Goal: Find specific page/section: Find specific page/section

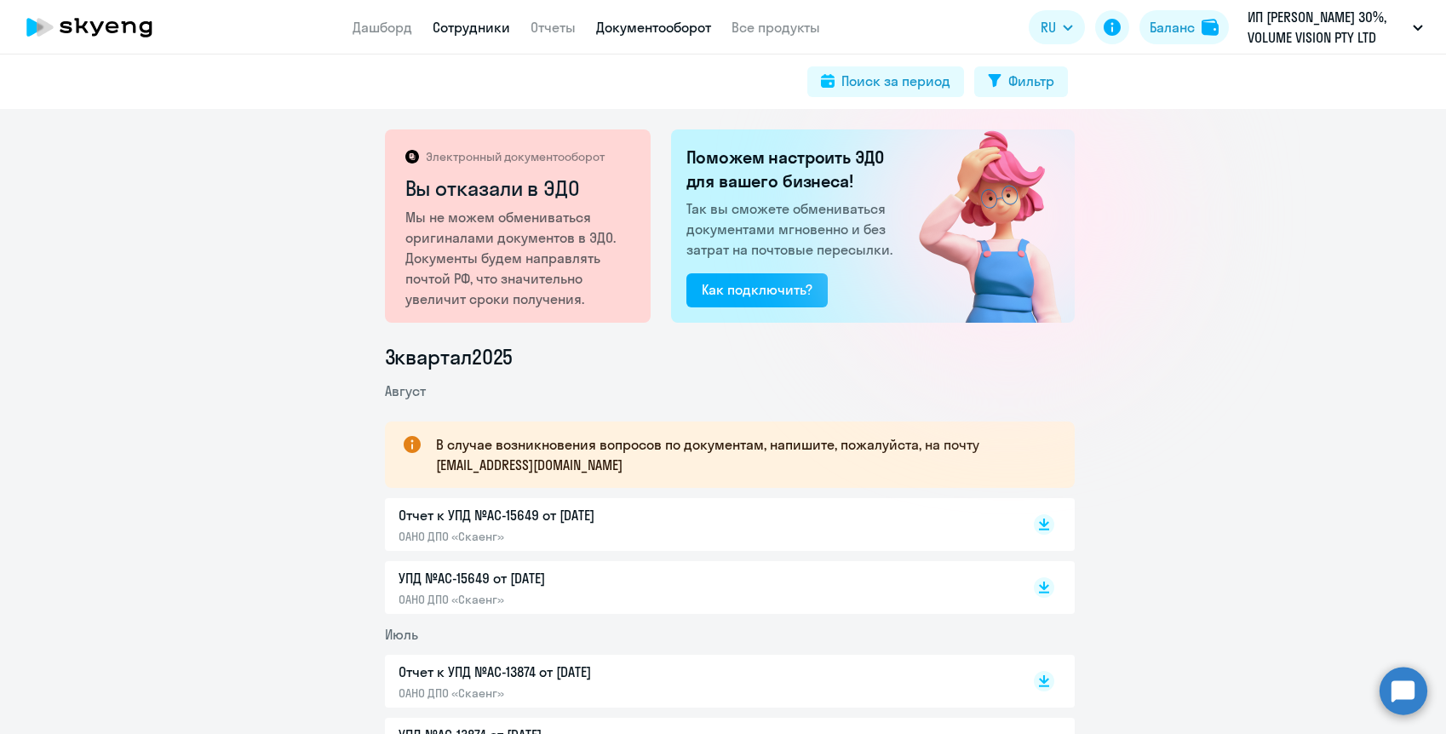
click at [438, 28] on link "Сотрудники" at bounding box center [471, 27] width 77 height 17
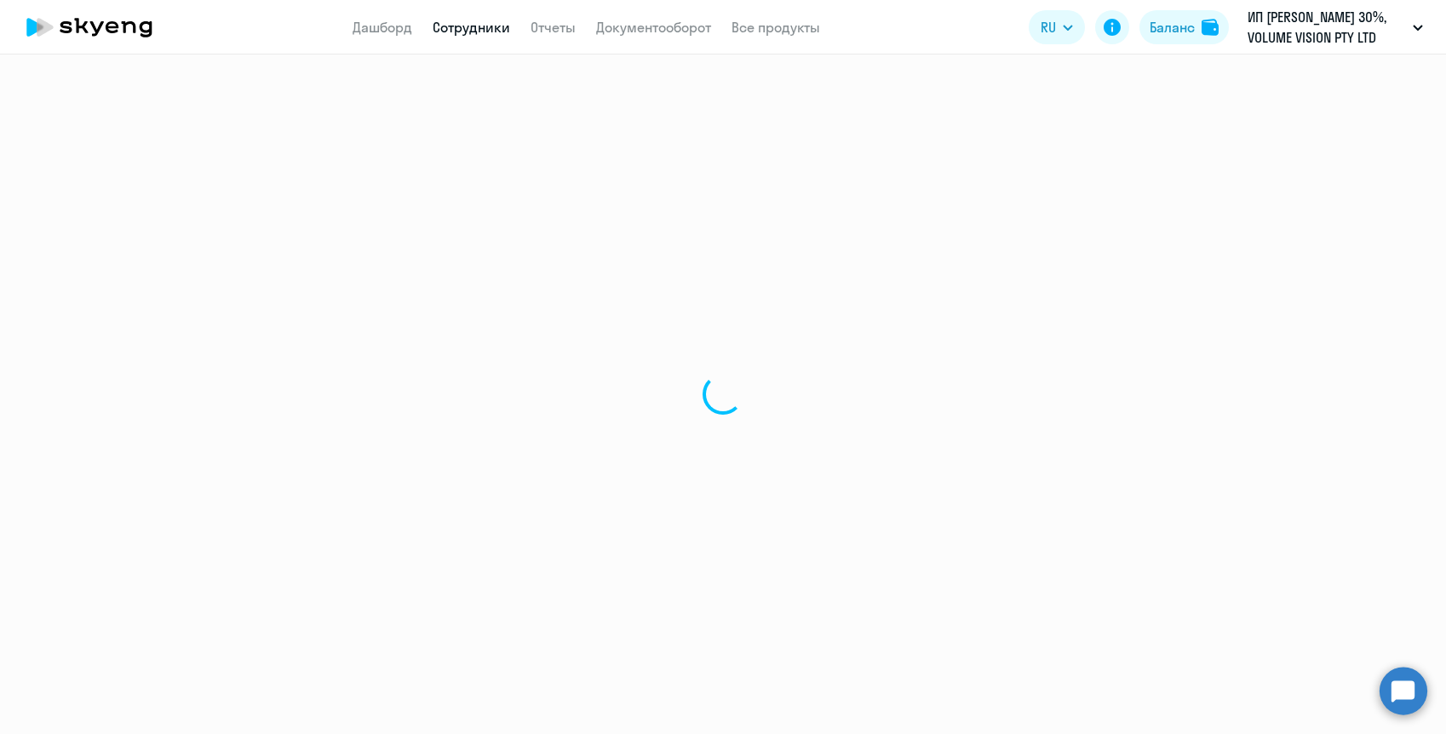
select select "30"
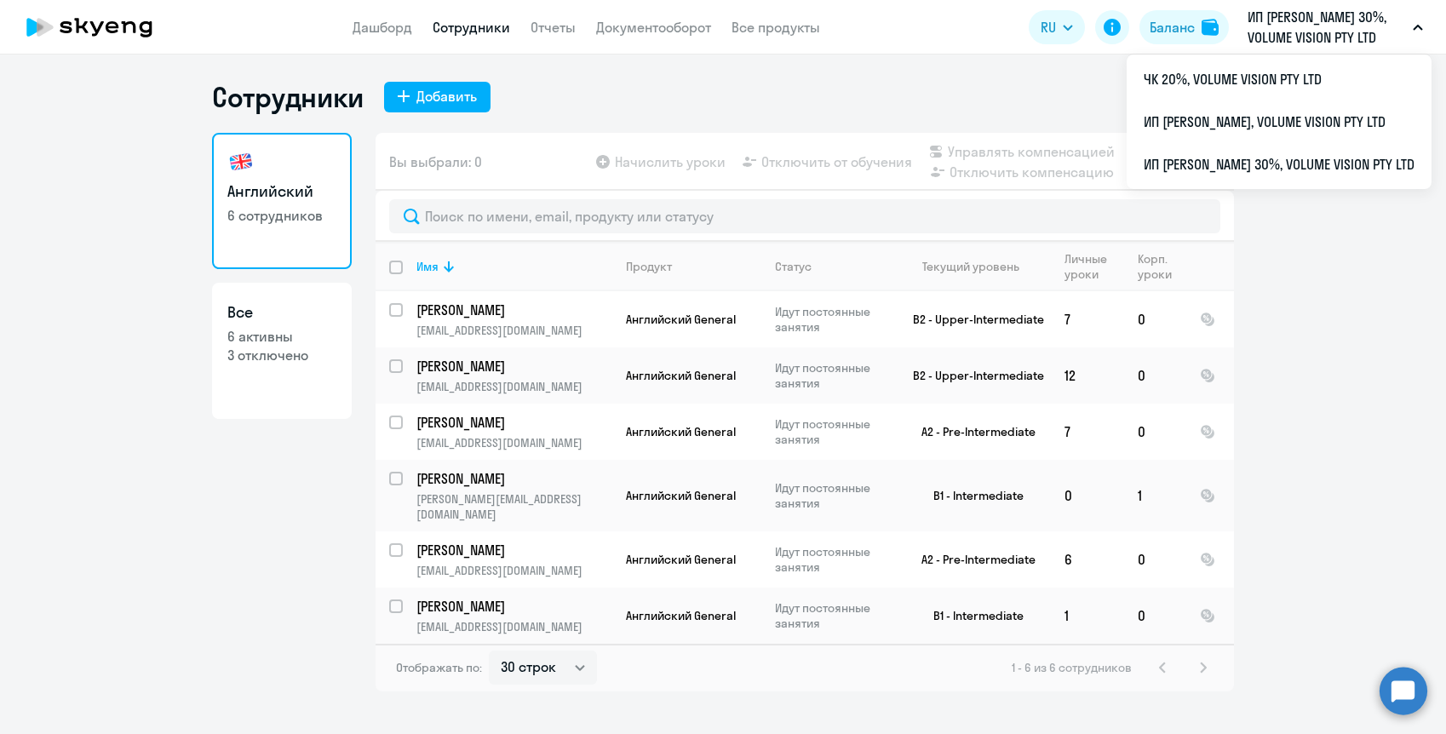
click at [1304, 19] on p "ИП [PERSON_NAME] 30%, VOLUME VISION PTY LTD" at bounding box center [1326, 27] width 158 height 41
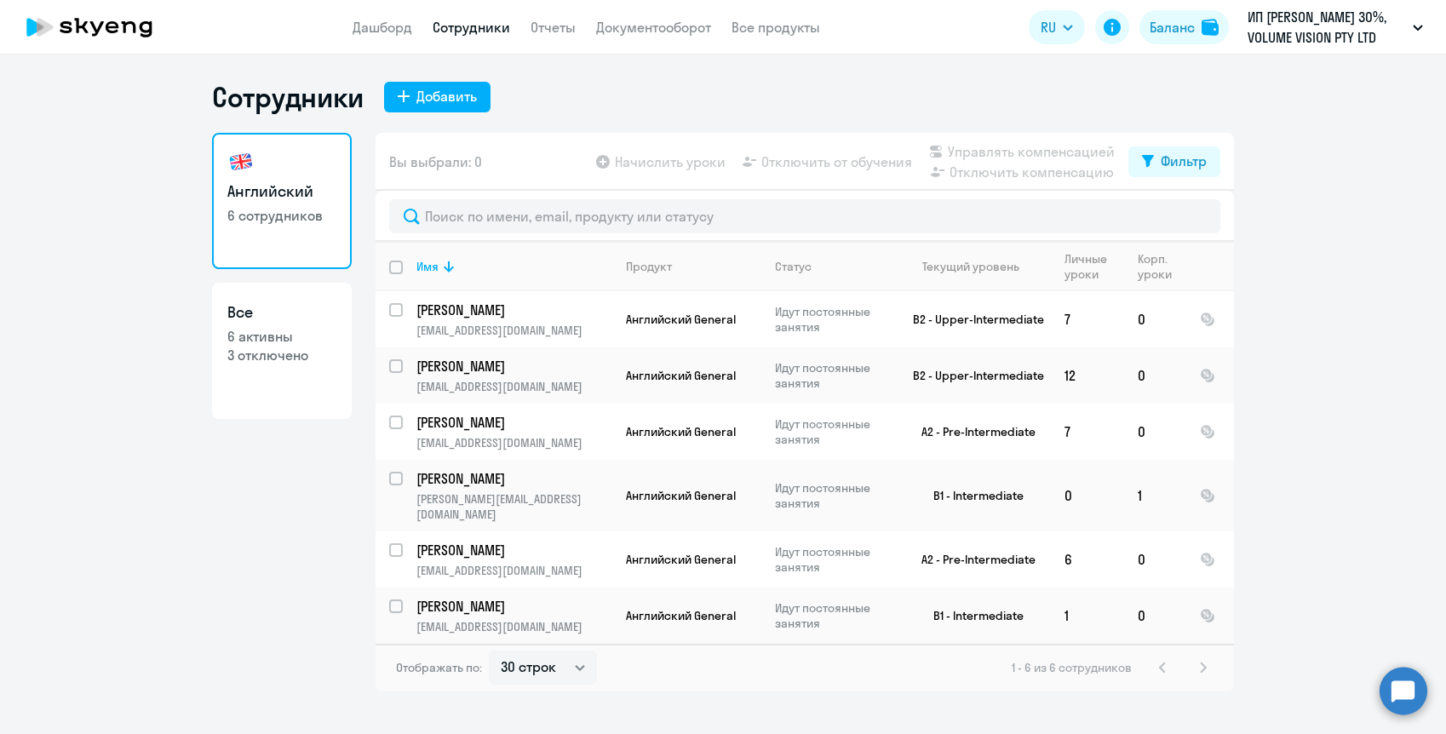
click at [1304, 19] on p "ИП [PERSON_NAME] 30%, VOLUME VISION PTY LTD" at bounding box center [1326, 27] width 158 height 41
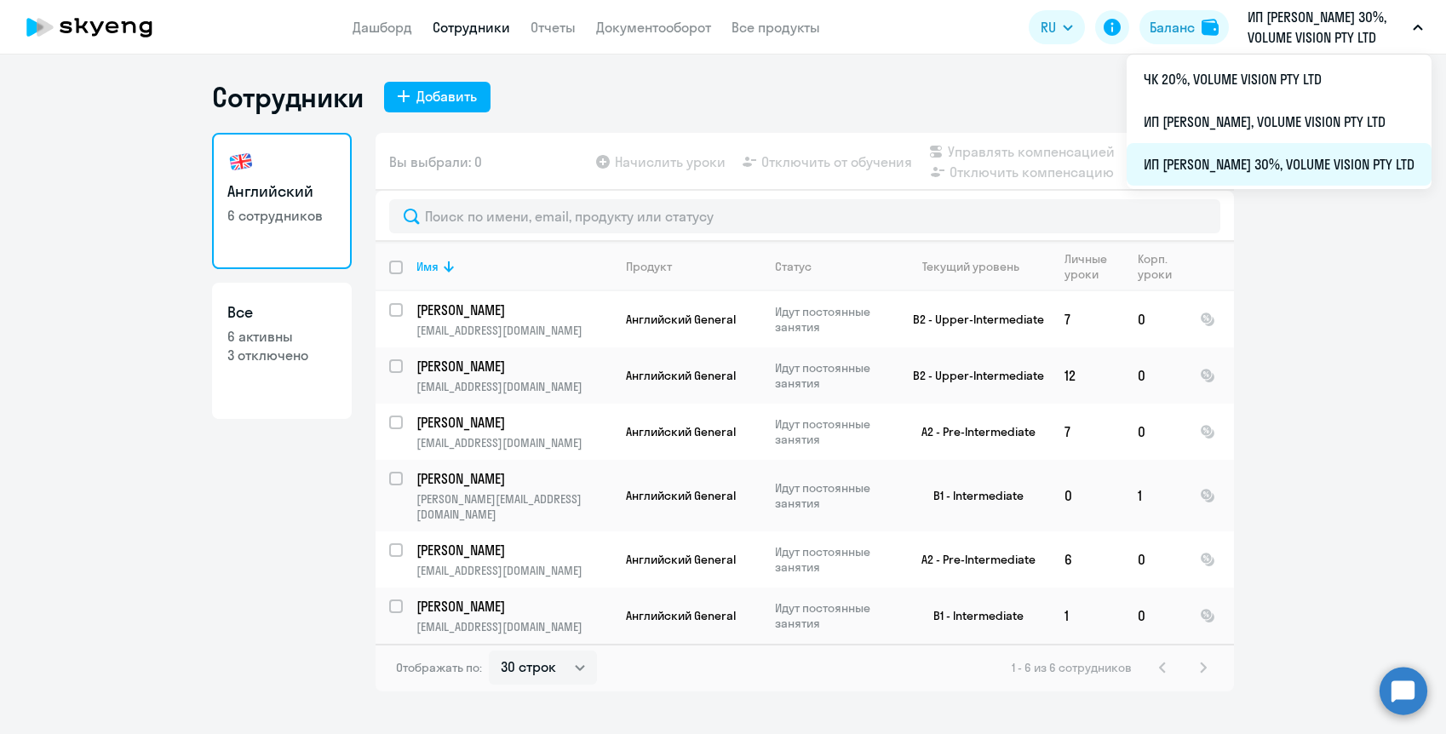
click at [1258, 152] on li "ИП [PERSON_NAME] 30%, VOLUME VISION PTY LTD" at bounding box center [1278, 164] width 305 height 43
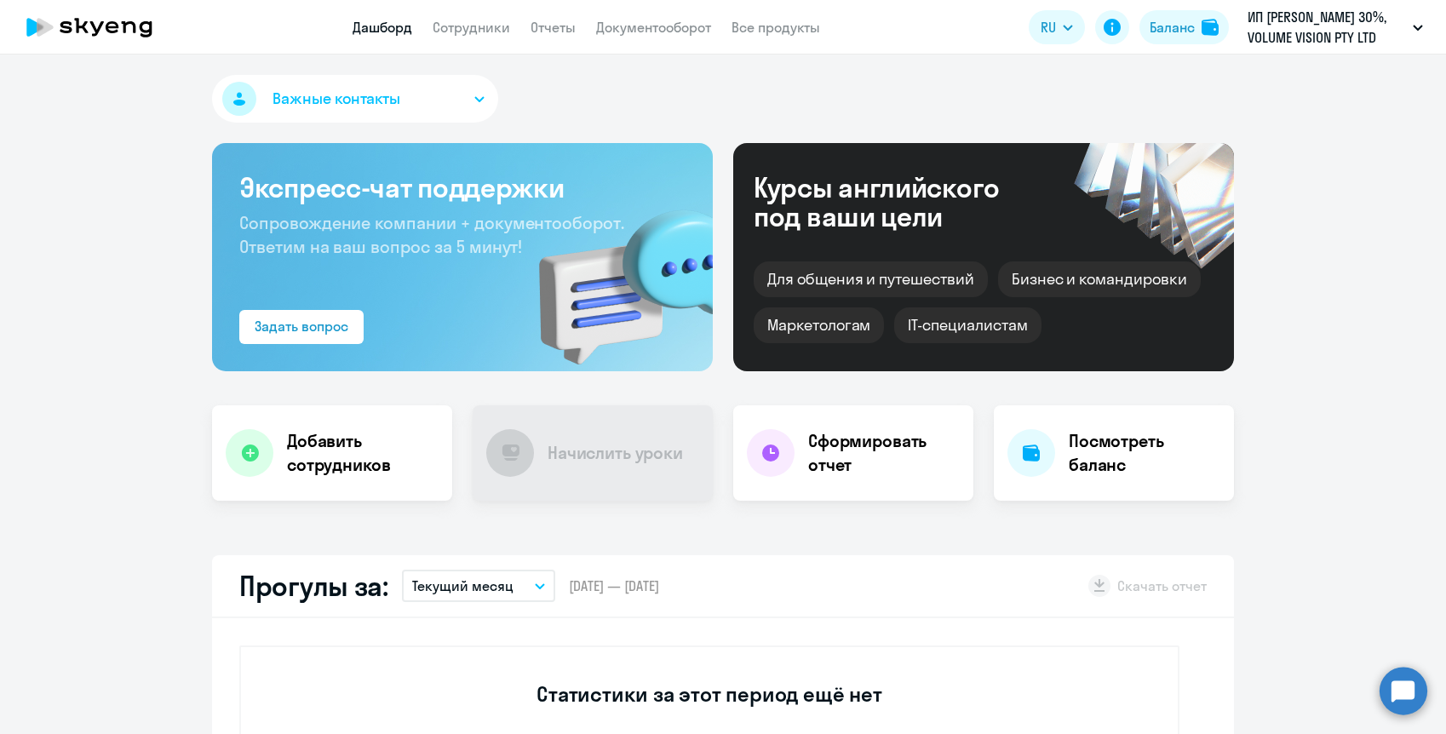
select select "30"
click at [488, 25] on link "Сотрудники" at bounding box center [471, 27] width 77 height 17
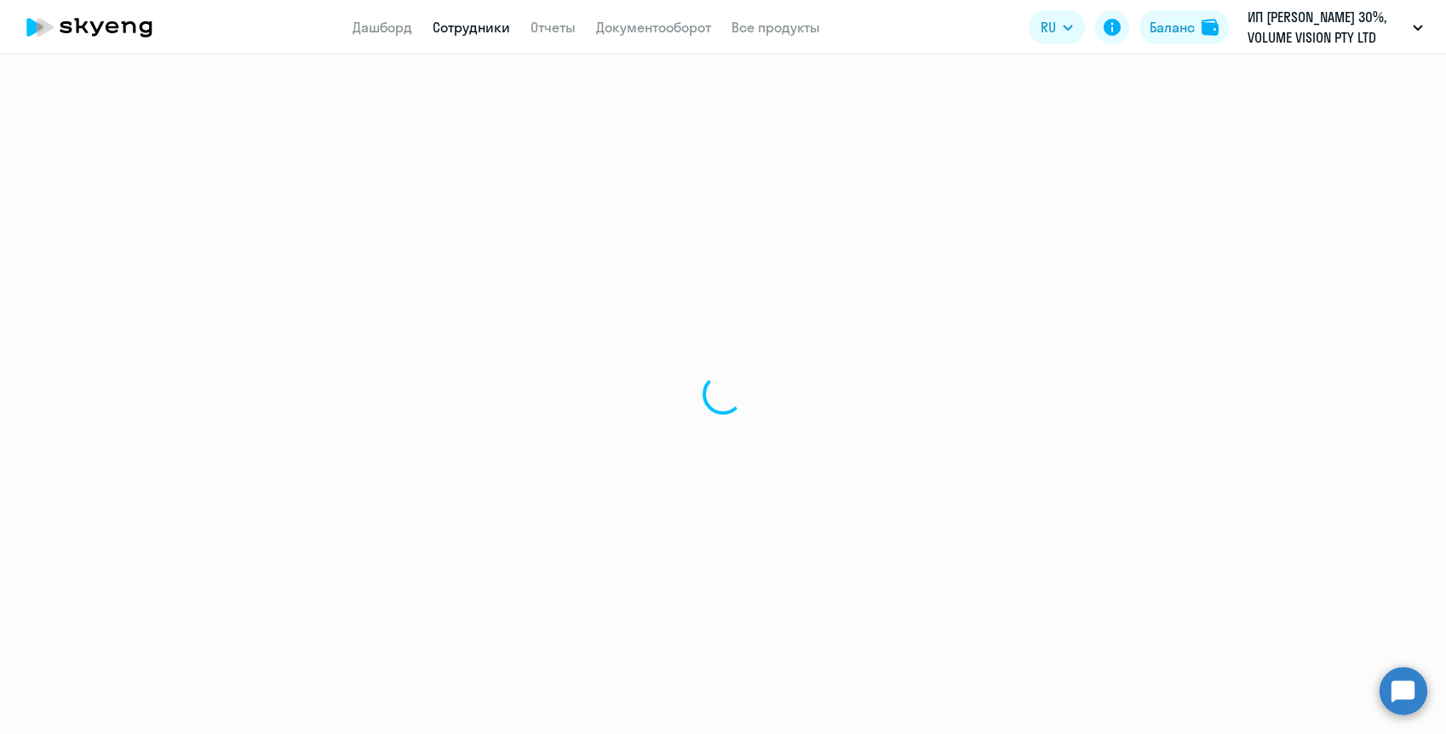
select select "30"
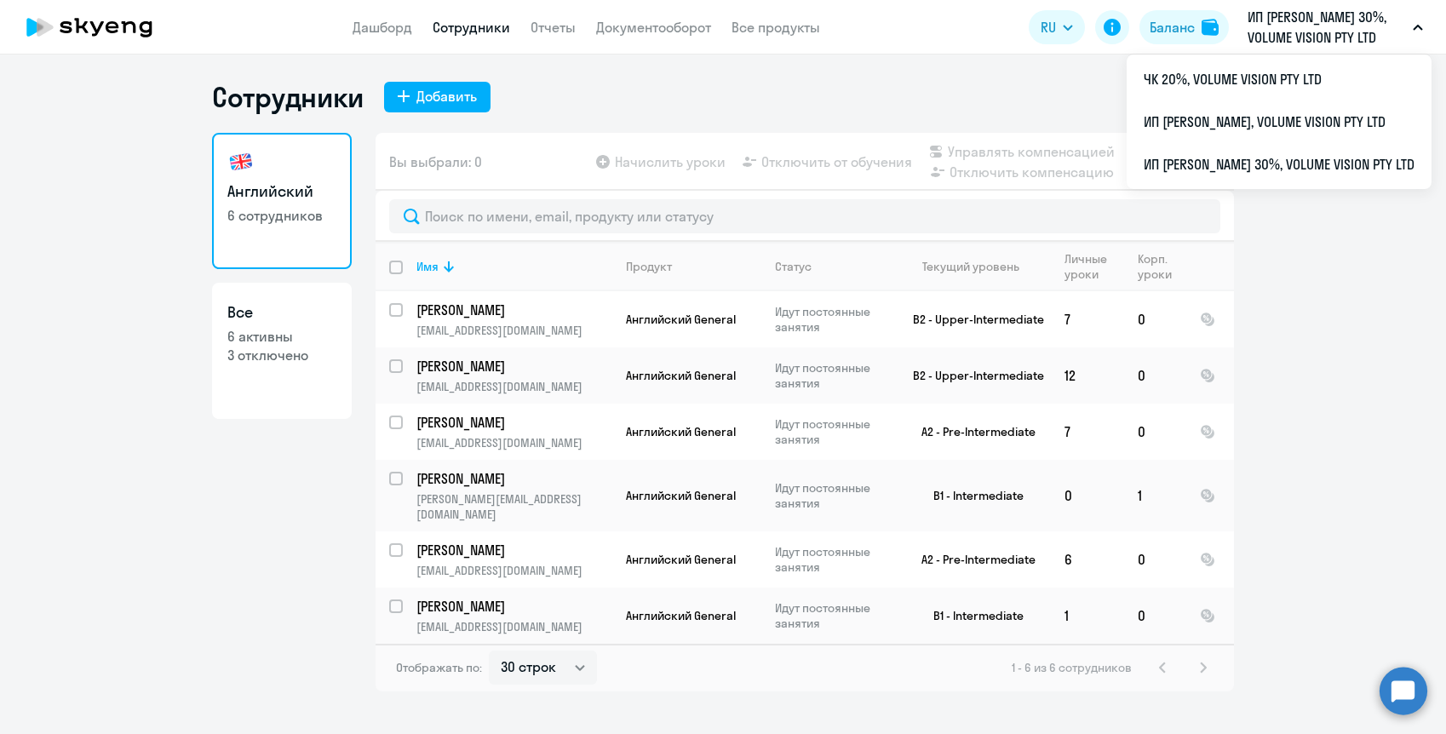
click at [1280, 31] on p "ИП [PERSON_NAME] 30%, VOLUME VISION PTY LTD" at bounding box center [1326, 27] width 158 height 41
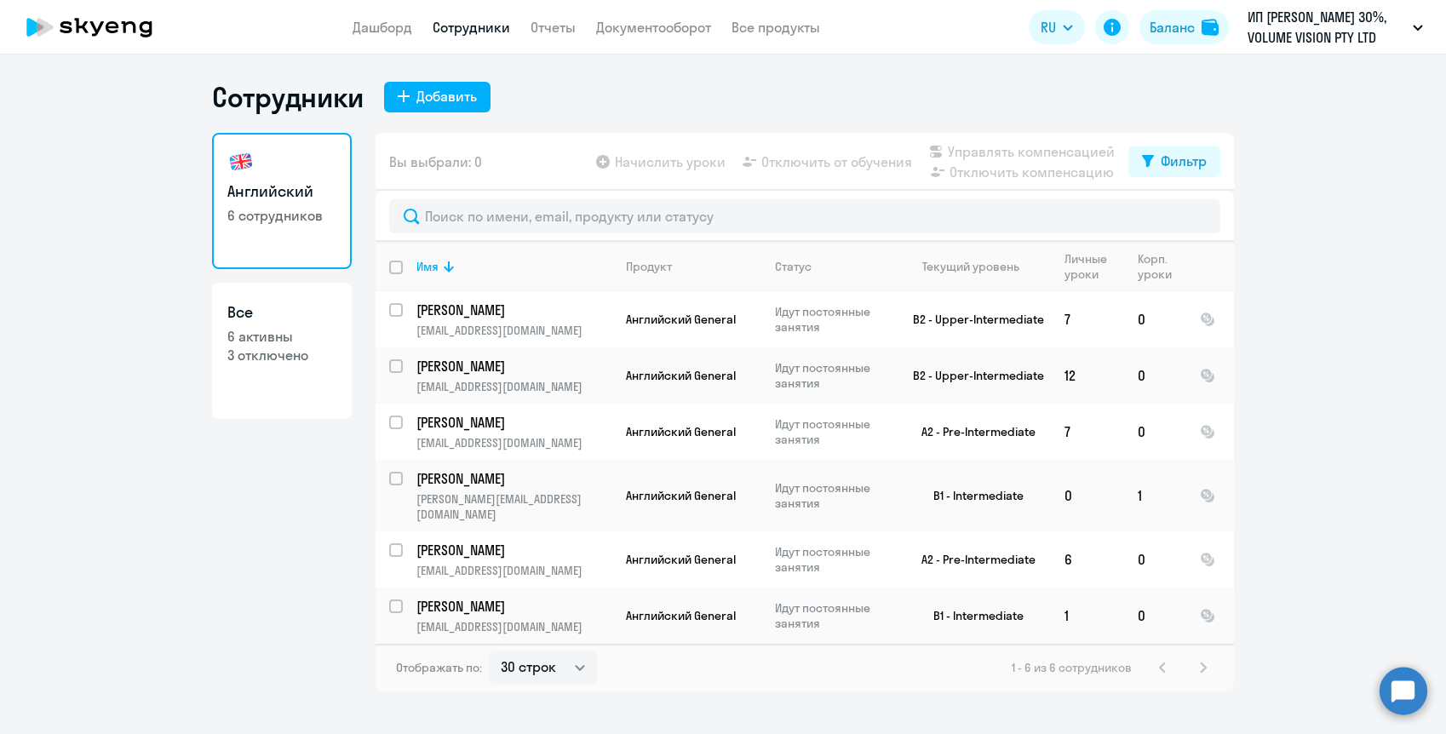
click at [1279, 32] on p "ИП [PERSON_NAME] 30%, VOLUME VISION PTY LTD" at bounding box center [1326, 27] width 158 height 41
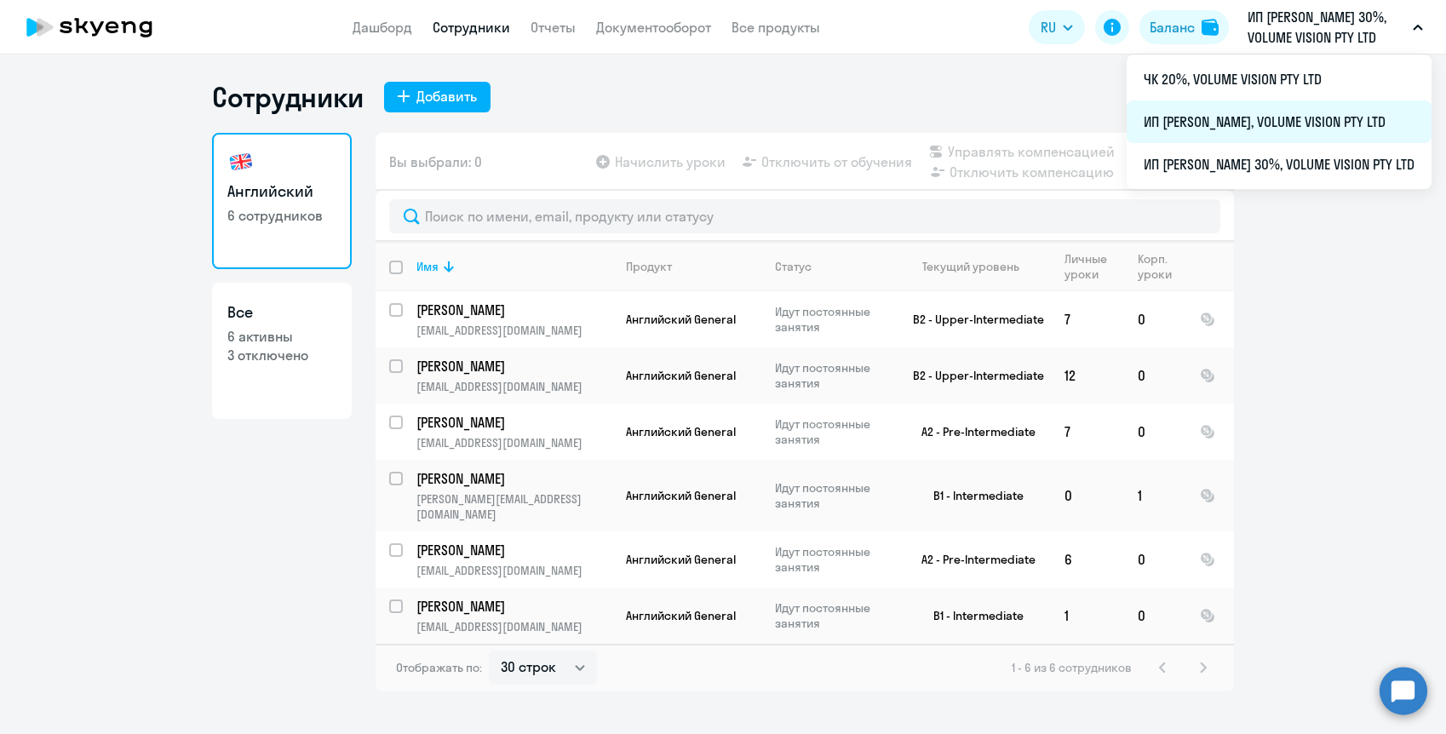
click at [1258, 133] on li "ИП [PERSON_NAME], VOLUME VISION PTY LTD" at bounding box center [1278, 121] width 305 height 43
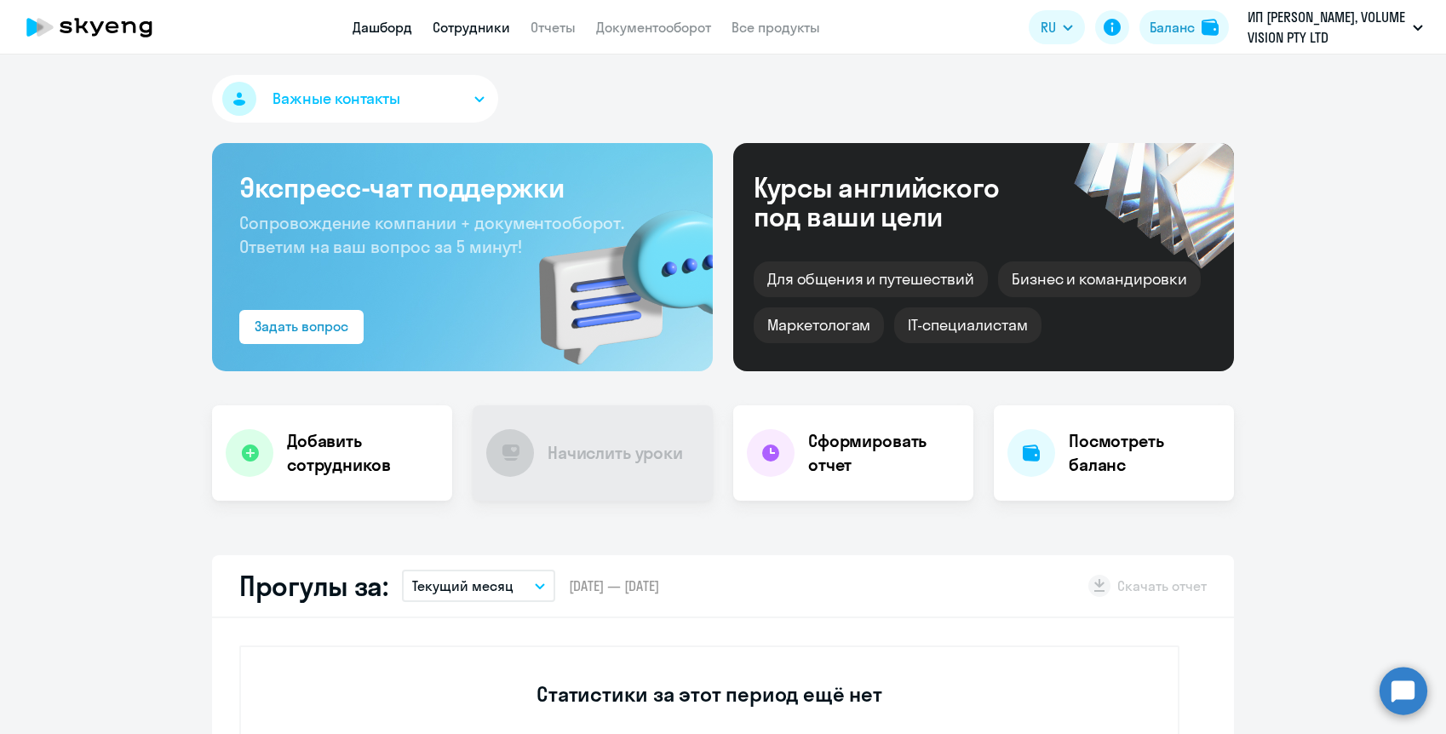
click at [461, 28] on link "Сотрудники" at bounding box center [471, 27] width 77 height 17
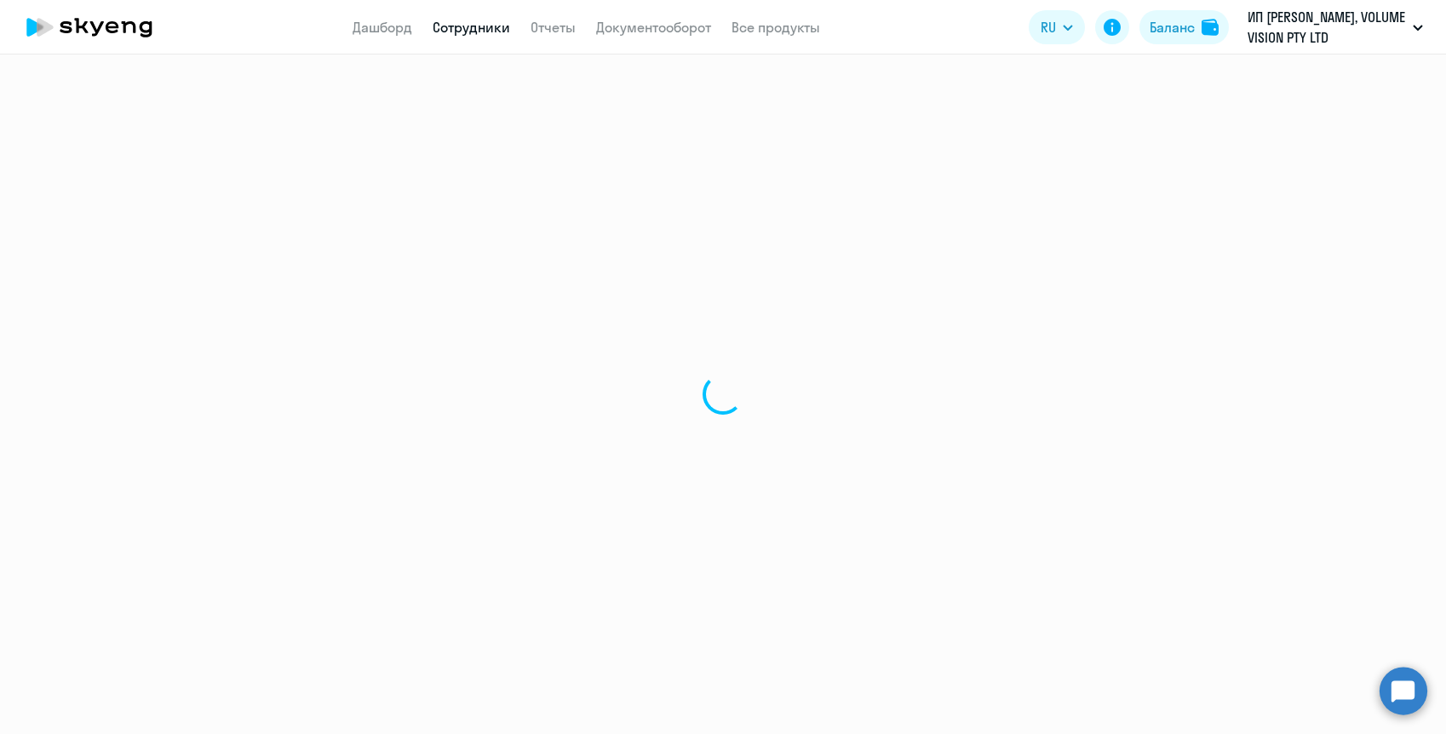
select select "30"
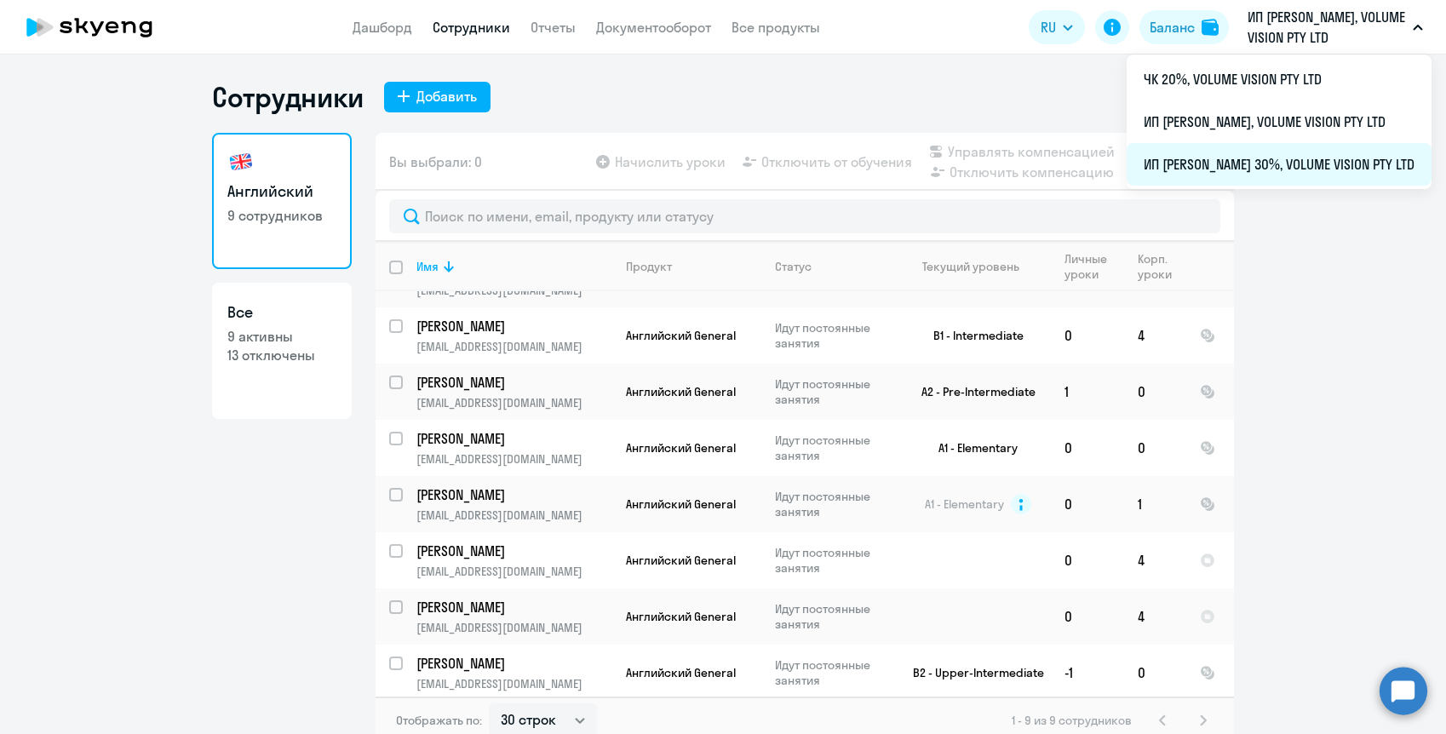
click at [1273, 157] on li "ИП [PERSON_NAME] 30%, VOLUME VISION PTY LTD" at bounding box center [1278, 164] width 305 height 43
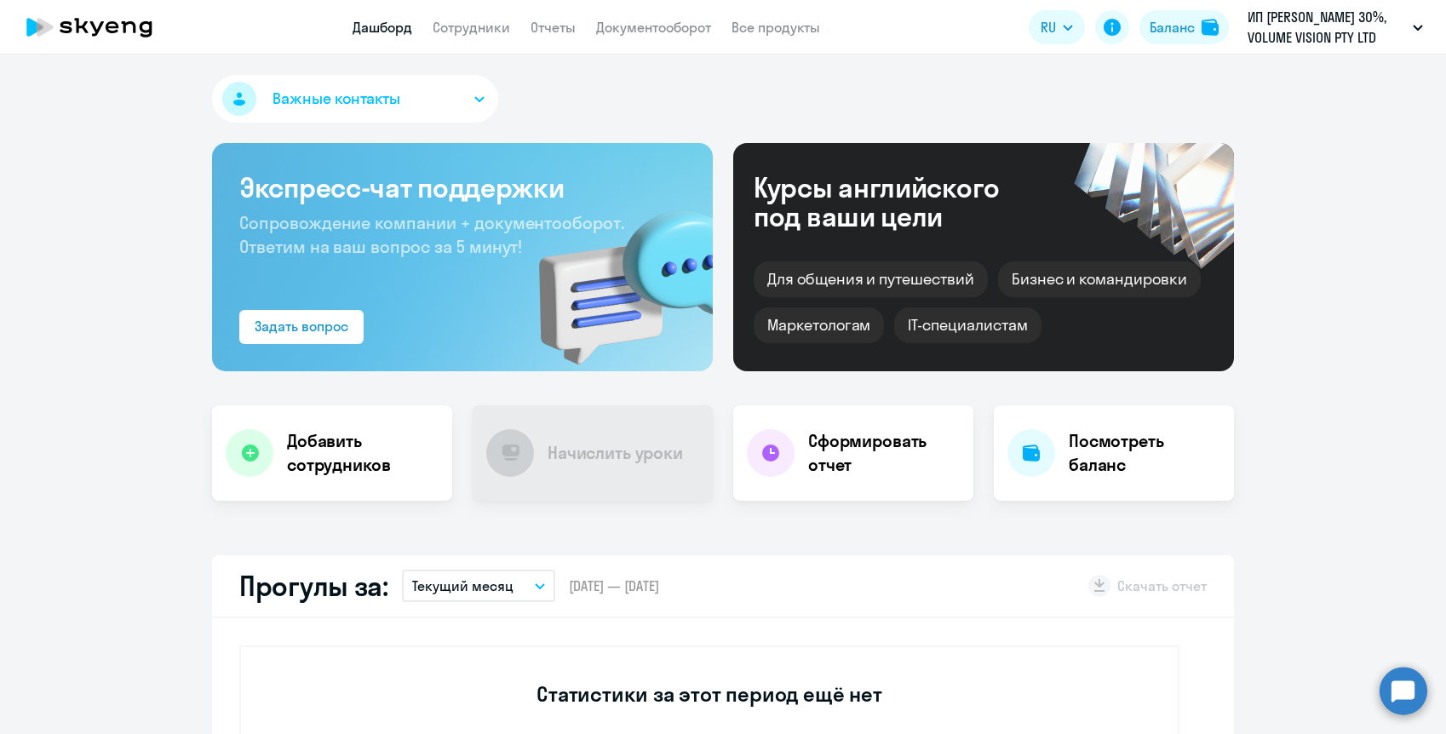
select select "30"
click at [475, 13] on app-header "Дашборд Сотрудники Отчеты Документооборот Все продукты Дашборд Сотрудники Отчет…" at bounding box center [723, 27] width 1446 height 54
click at [479, 20] on link "Сотрудники" at bounding box center [471, 27] width 77 height 17
select select "30"
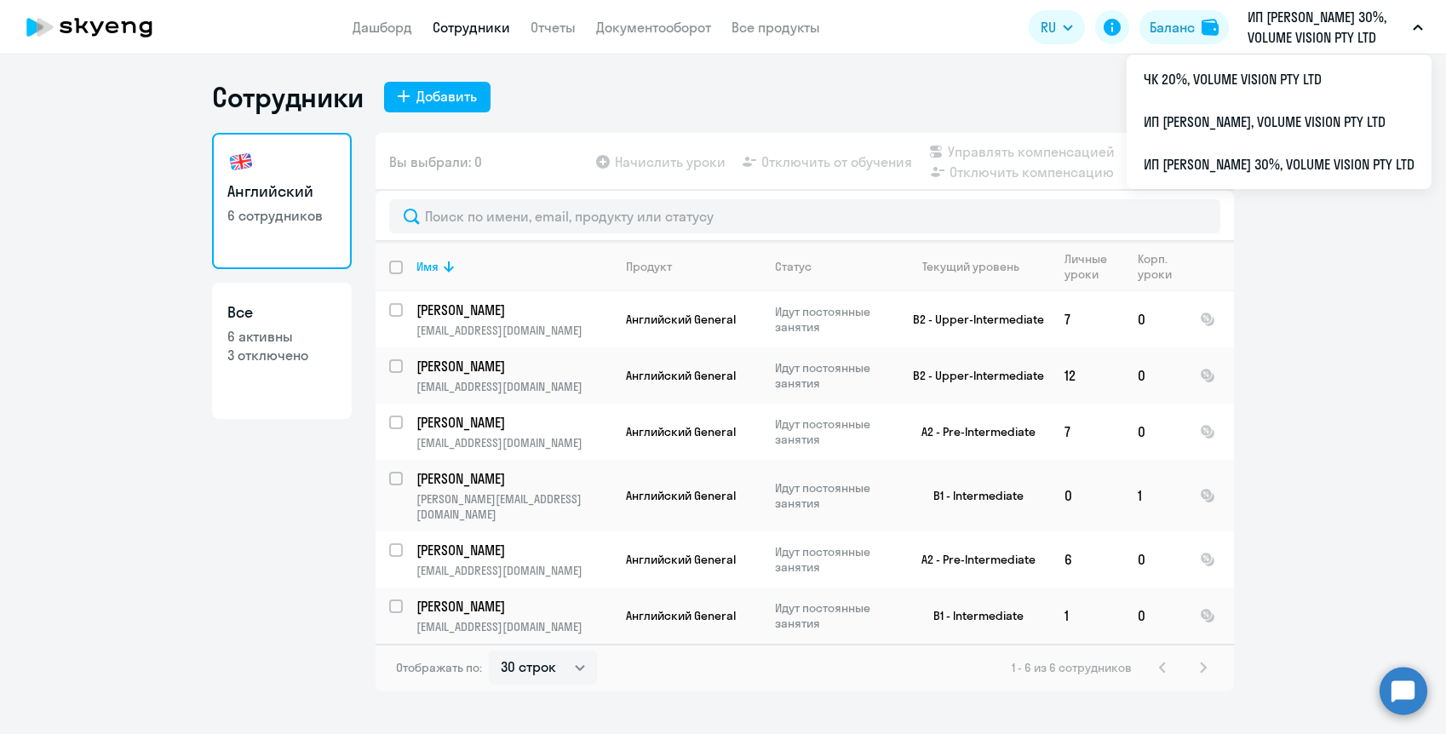
click at [1316, 29] on p "ИП [PERSON_NAME] 30%, VOLUME VISION PTY LTD" at bounding box center [1326, 27] width 158 height 41
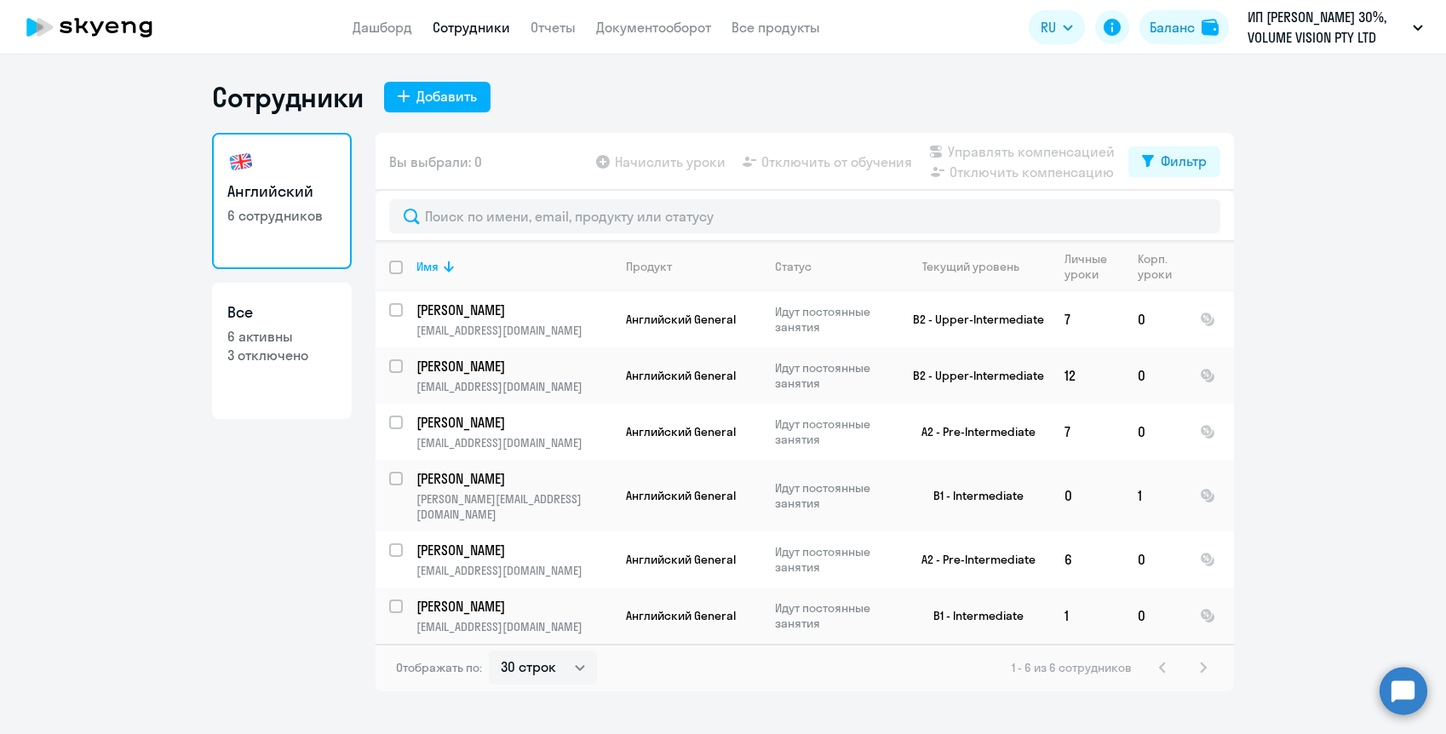
click at [1315, 32] on p "ИП [PERSON_NAME] 30%, VOLUME VISION PTY LTD" at bounding box center [1326, 27] width 158 height 41
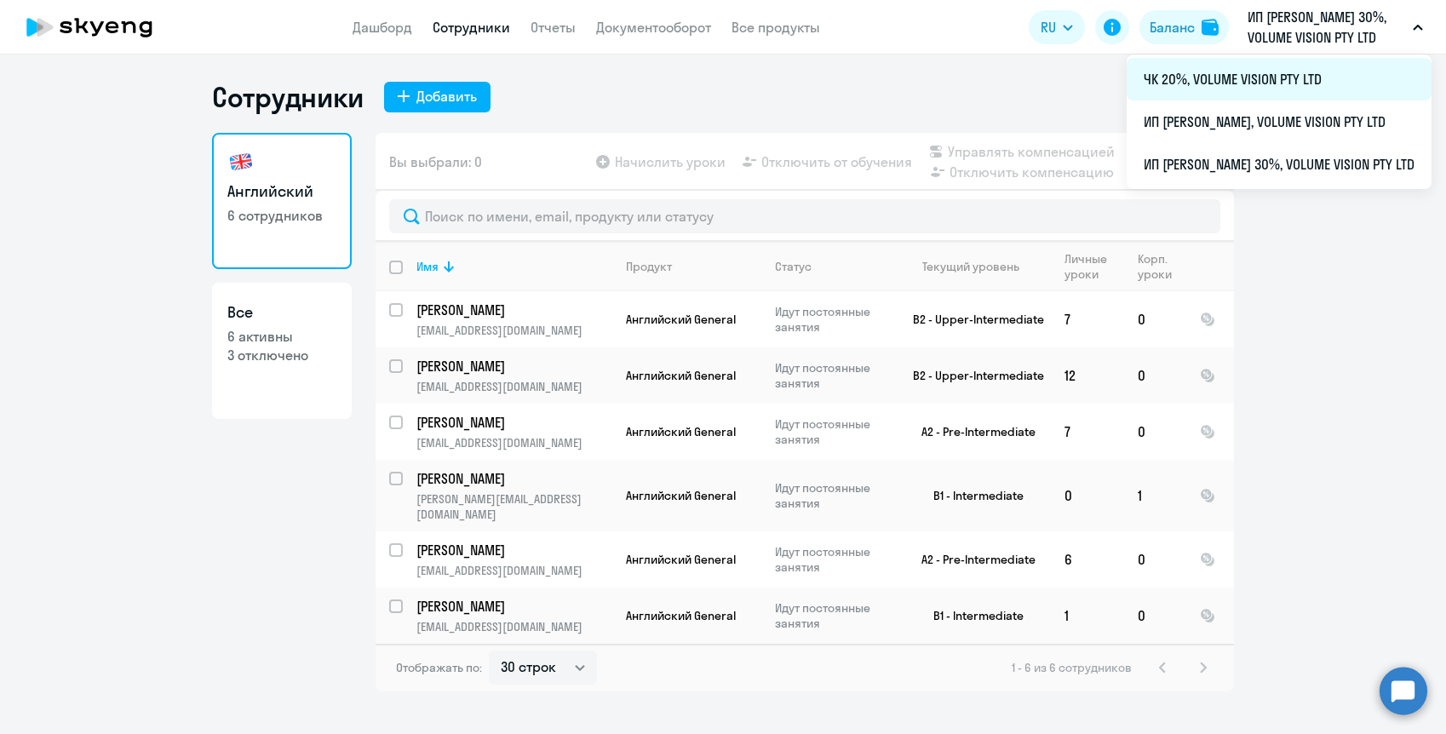
click at [1267, 89] on li "ЧК 20%, VOLUME VISION PTY LTD" at bounding box center [1278, 79] width 305 height 43
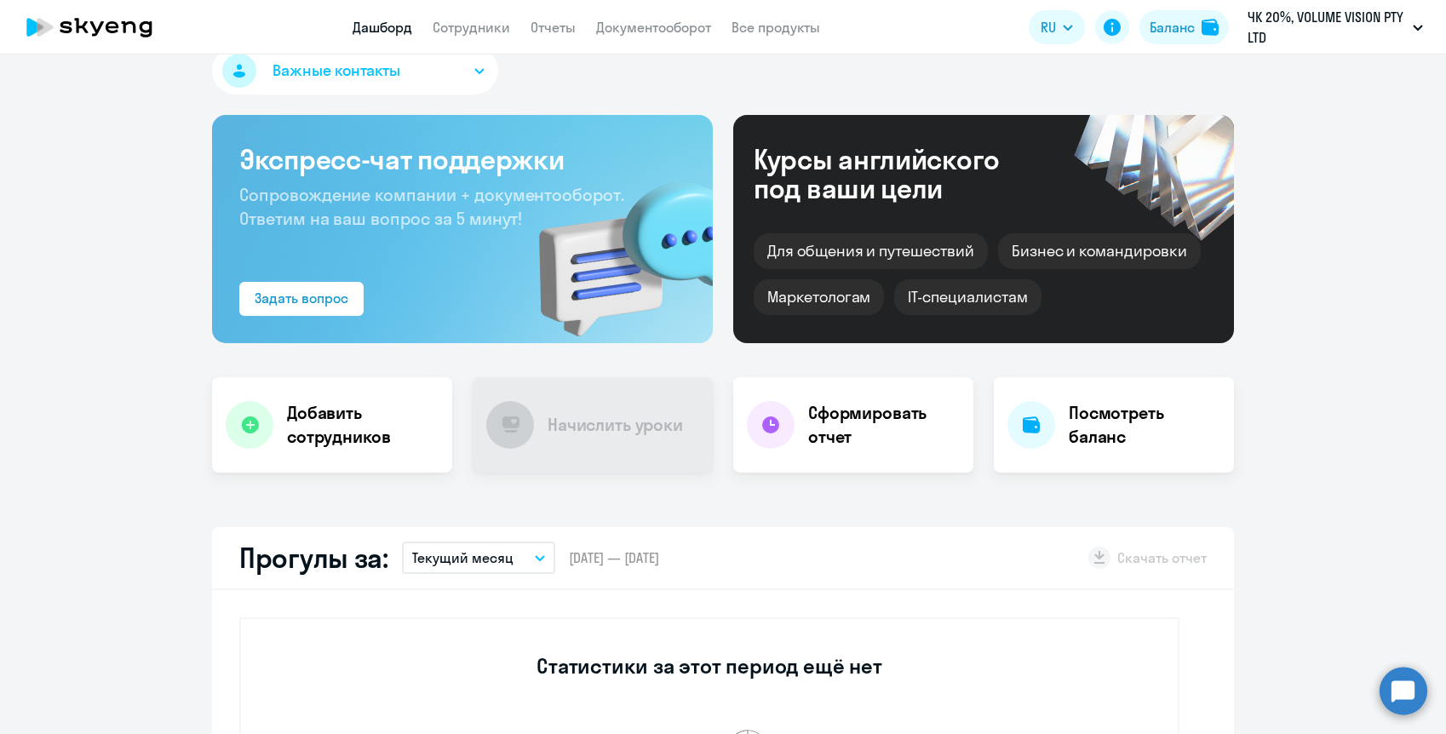
select select "30"
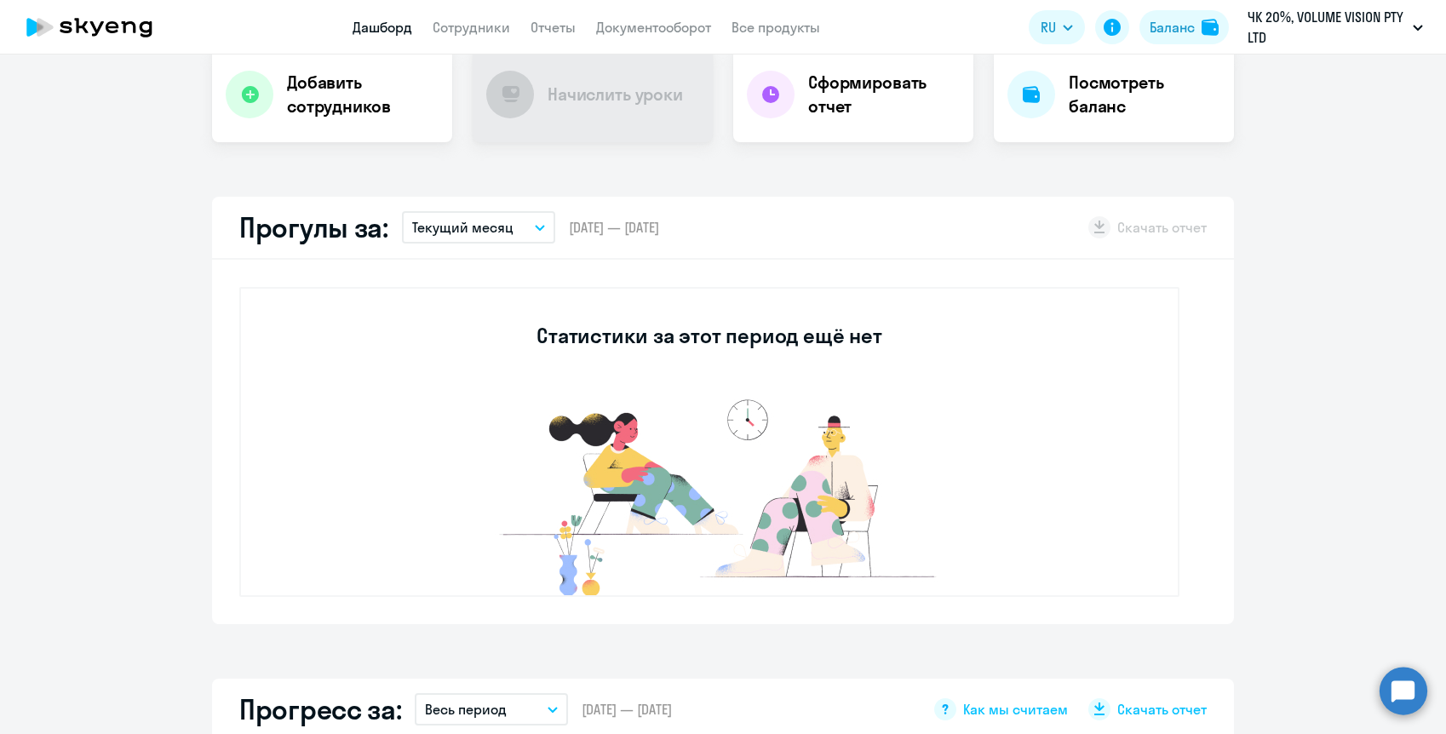
scroll to position [328, 0]
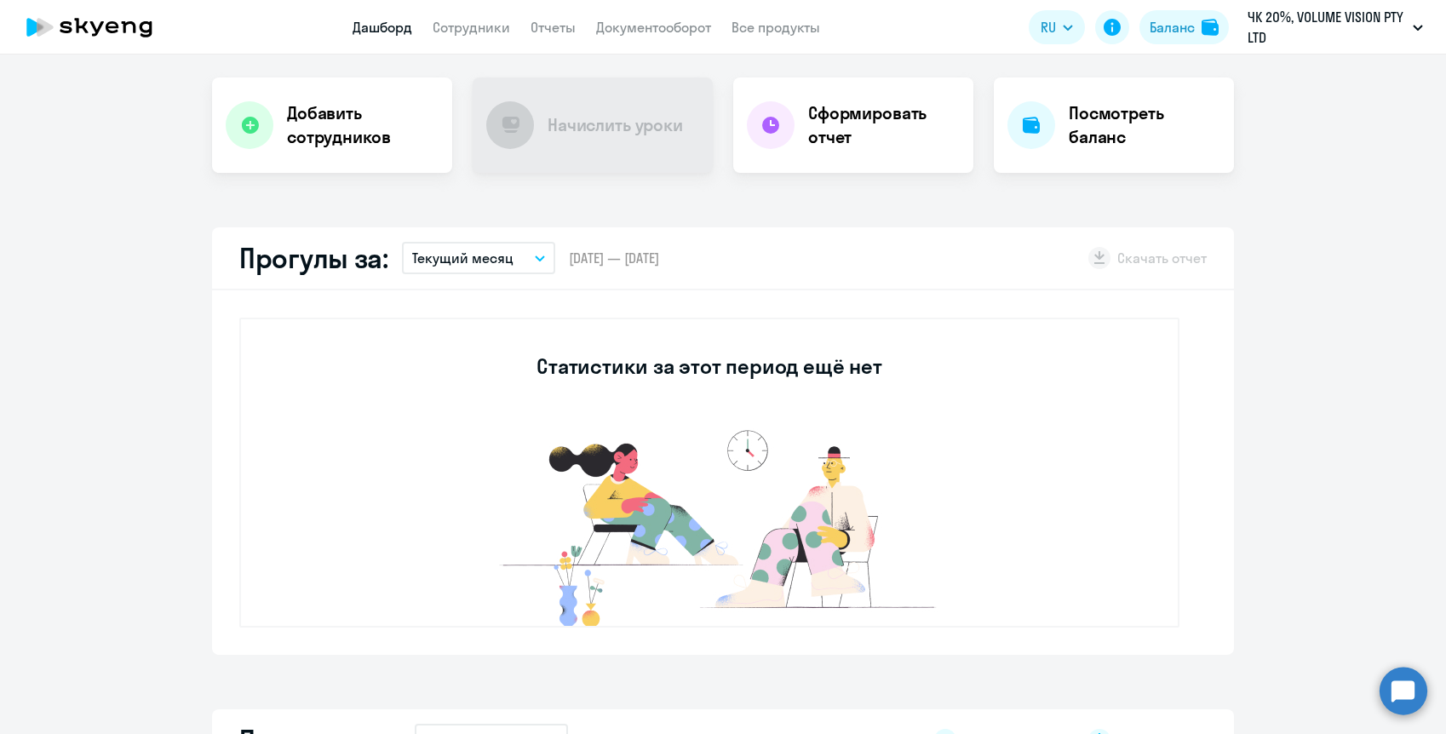
click at [488, 18] on app-menu-item-link "Сотрудники" at bounding box center [471, 27] width 77 height 21
click at [488, 22] on link "Сотрудники" at bounding box center [471, 27] width 77 height 17
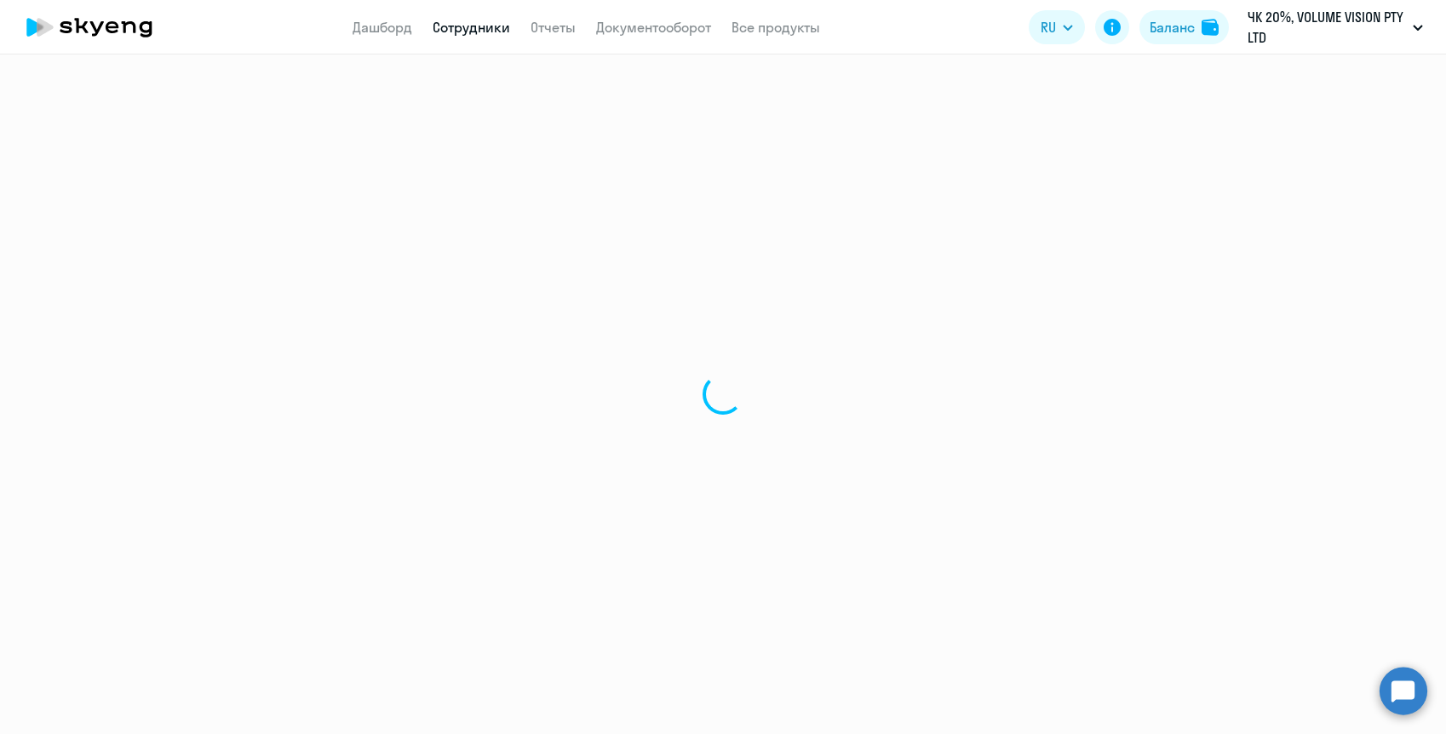
select select "30"
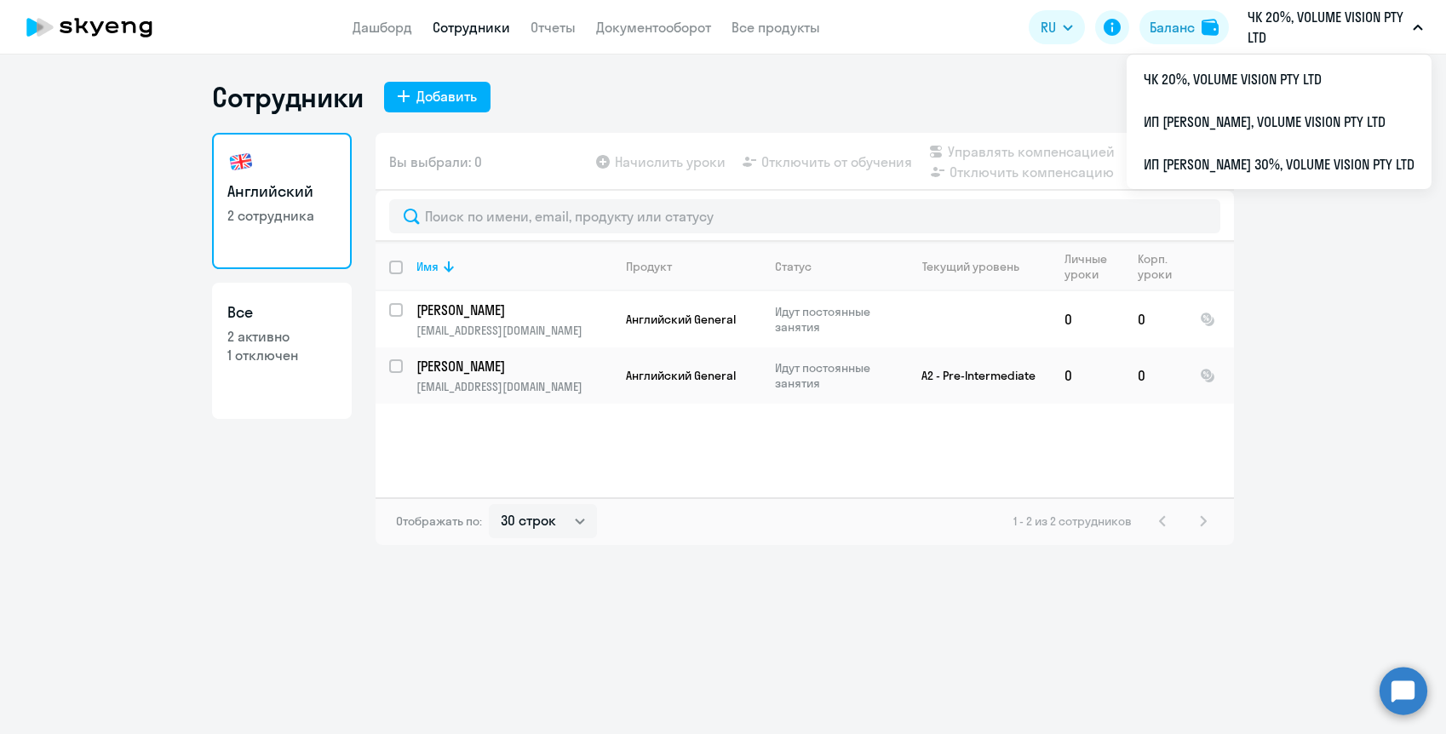
click at [1337, 17] on p "ЧК 20%, VOLUME VISION PTY LTD" at bounding box center [1326, 27] width 158 height 41
click at [1271, 24] on p "ЧК 20%, VOLUME VISION PTY LTD" at bounding box center [1326, 27] width 158 height 41
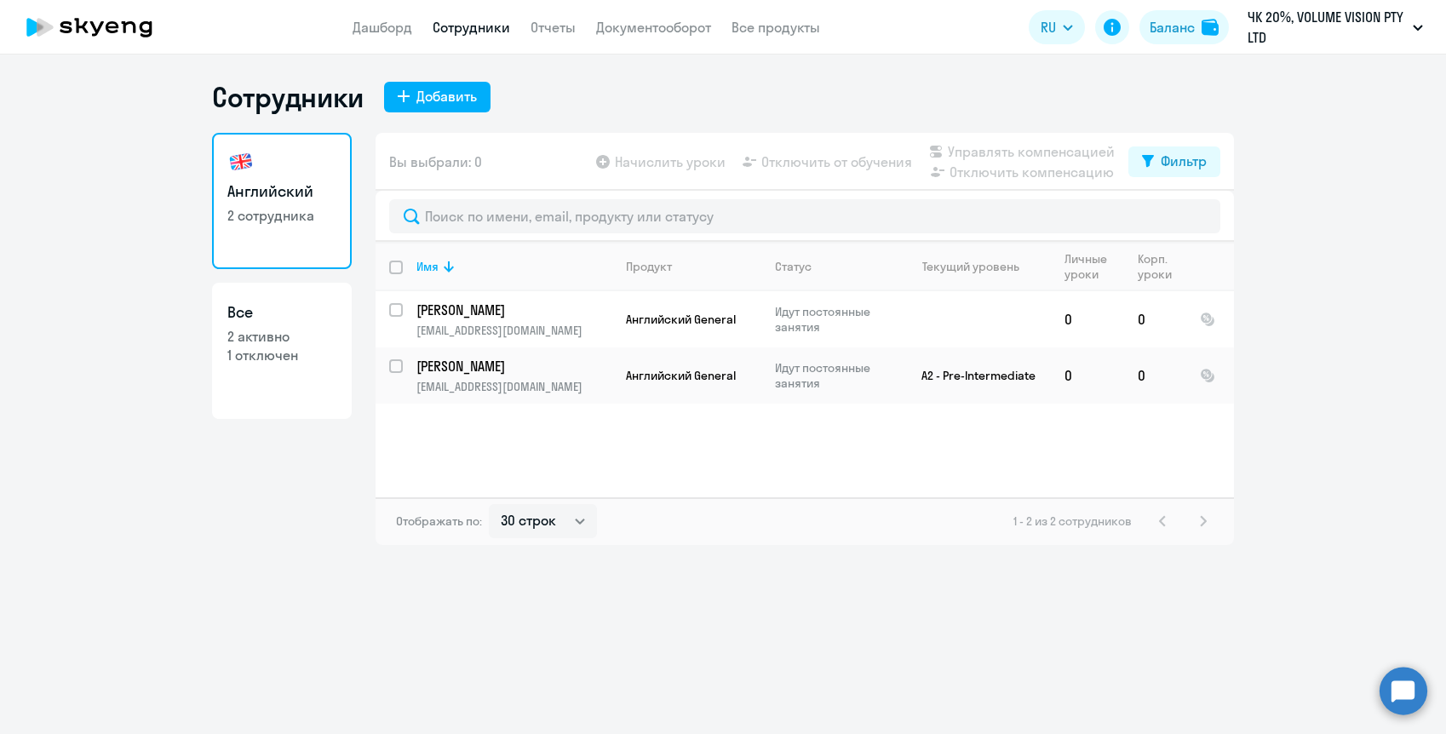
click at [1271, 24] on p "ЧК 20%, VOLUME VISION PTY LTD" at bounding box center [1326, 27] width 158 height 41
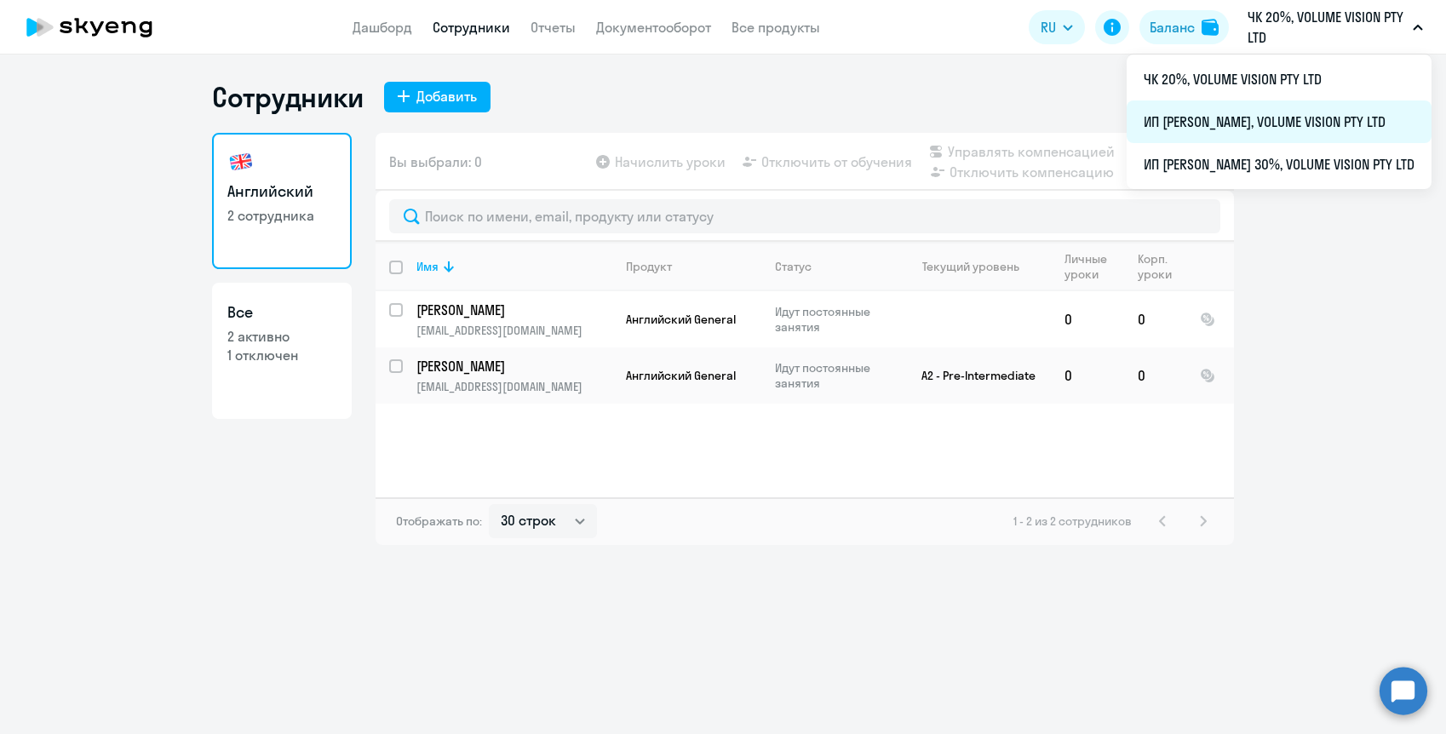
click at [1274, 124] on li "ИП [PERSON_NAME], VOLUME VISION PTY LTD" at bounding box center [1278, 121] width 305 height 43
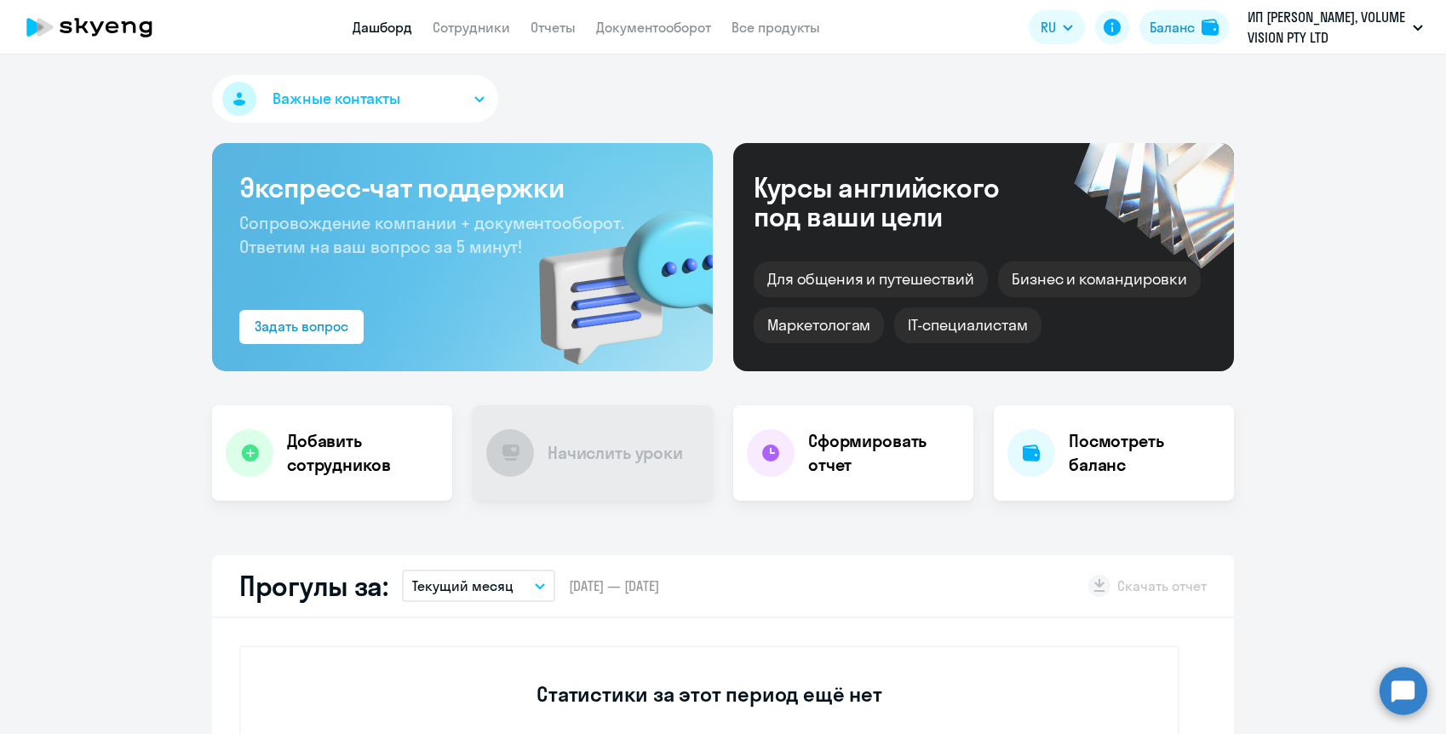
select select "30"
